Goal: Transaction & Acquisition: Purchase product/service

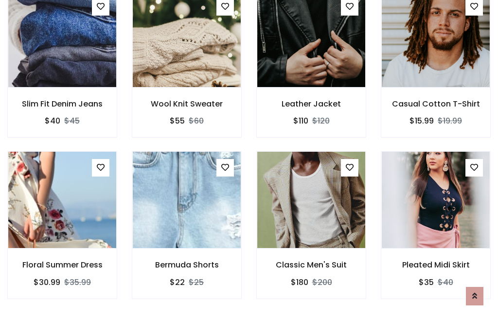
click at [249, 159] on div "Classic Men's Suit $180 $200" at bounding box center [311, 231] width 124 height 161
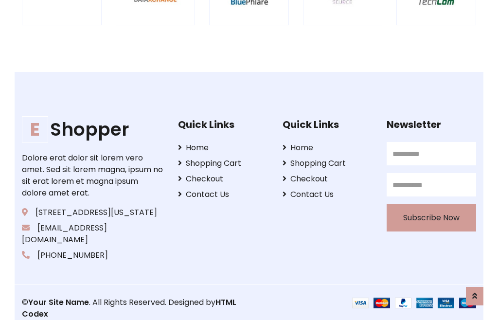
scroll to position [1850, 0]
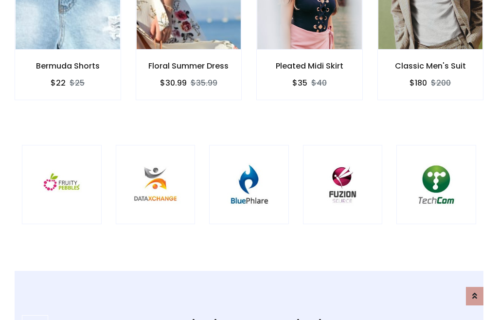
click at [249, 160] on img at bounding box center [248, 184] width 55 height 55
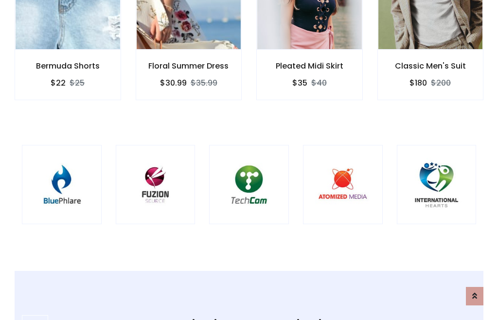
click at [249, 160] on img at bounding box center [248, 184] width 55 height 55
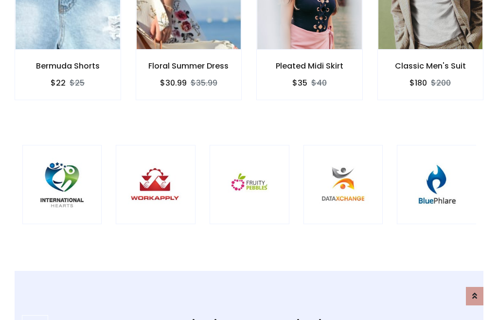
click at [249, 160] on img at bounding box center [249, 184] width 55 height 55
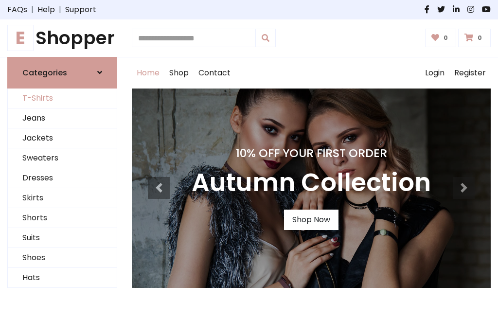
click at [62, 98] on link "T-Shirts" at bounding box center [62, 98] width 109 height 20
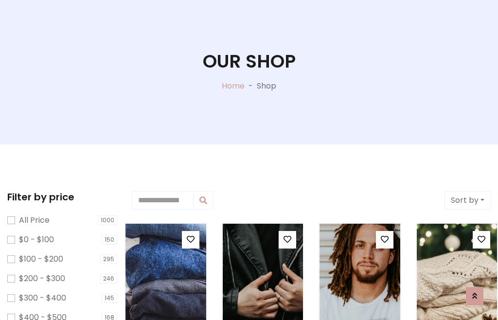
scroll to position [50, 0]
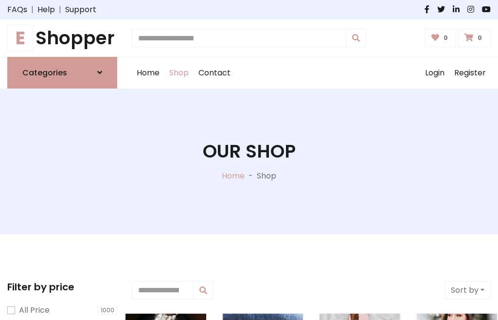
click at [62, 38] on h1 "E Shopper" at bounding box center [62, 38] width 110 height 22
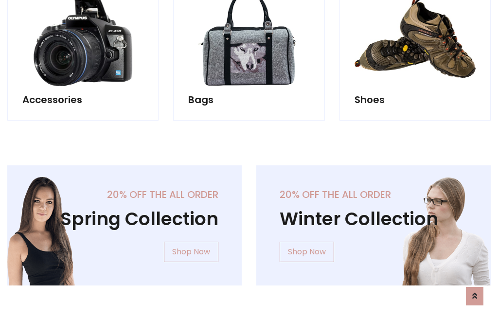
scroll to position [944, 0]
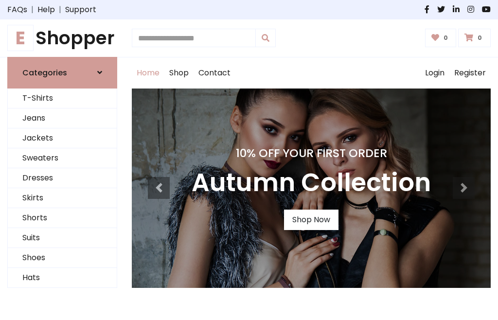
scroll to position [319, 0]
